Goal: Task Accomplishment & Management: Complete application form

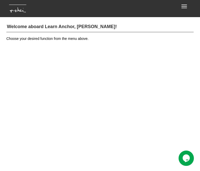
click at [58, 32] on h4 "Welcome aboard Learn Anchor, [PERSON_NAME]!" at bounding box center [99, 27] width 187 height 10
click at [182, 8] on span "button" at bounding box center [185, 8] width 6 height 1
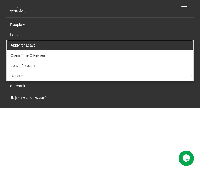
click at [21, 43] on link "Apply for Leave" at bounding box center [100, 45] width 187 height 10
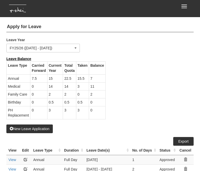
select select "50"
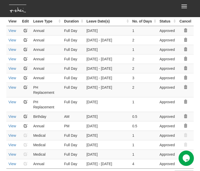
scroll to position [128, 0]
